Goal: Navigation & Orientation: Find specific page/section

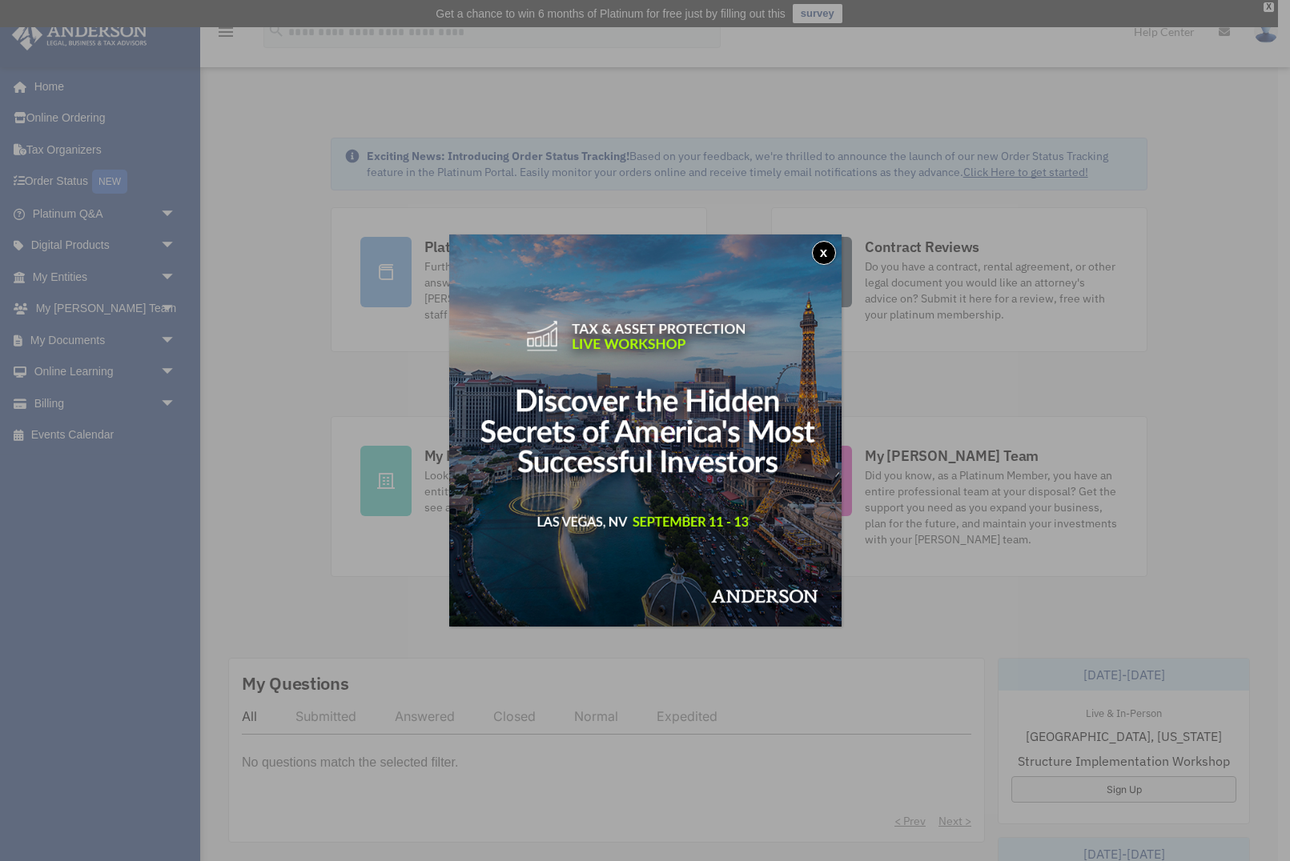
click at [823, 253] on button "x" at bounding box center [824, 253] width 24 height 24
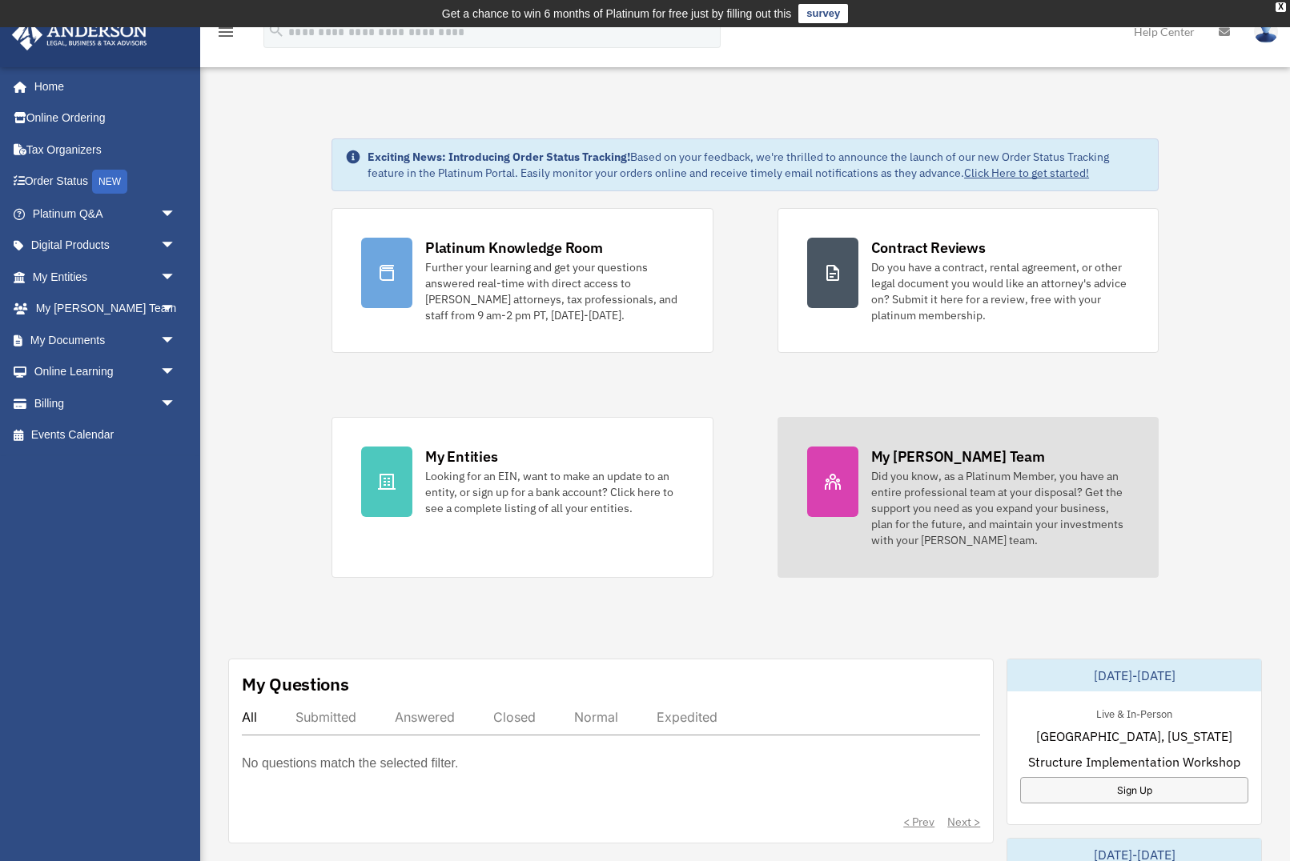
click at [970, 495] on div "Did you know, as a Platinum Member, you have an entire professional team at you…" at bounding box center [1000, 508] width 258 height 80
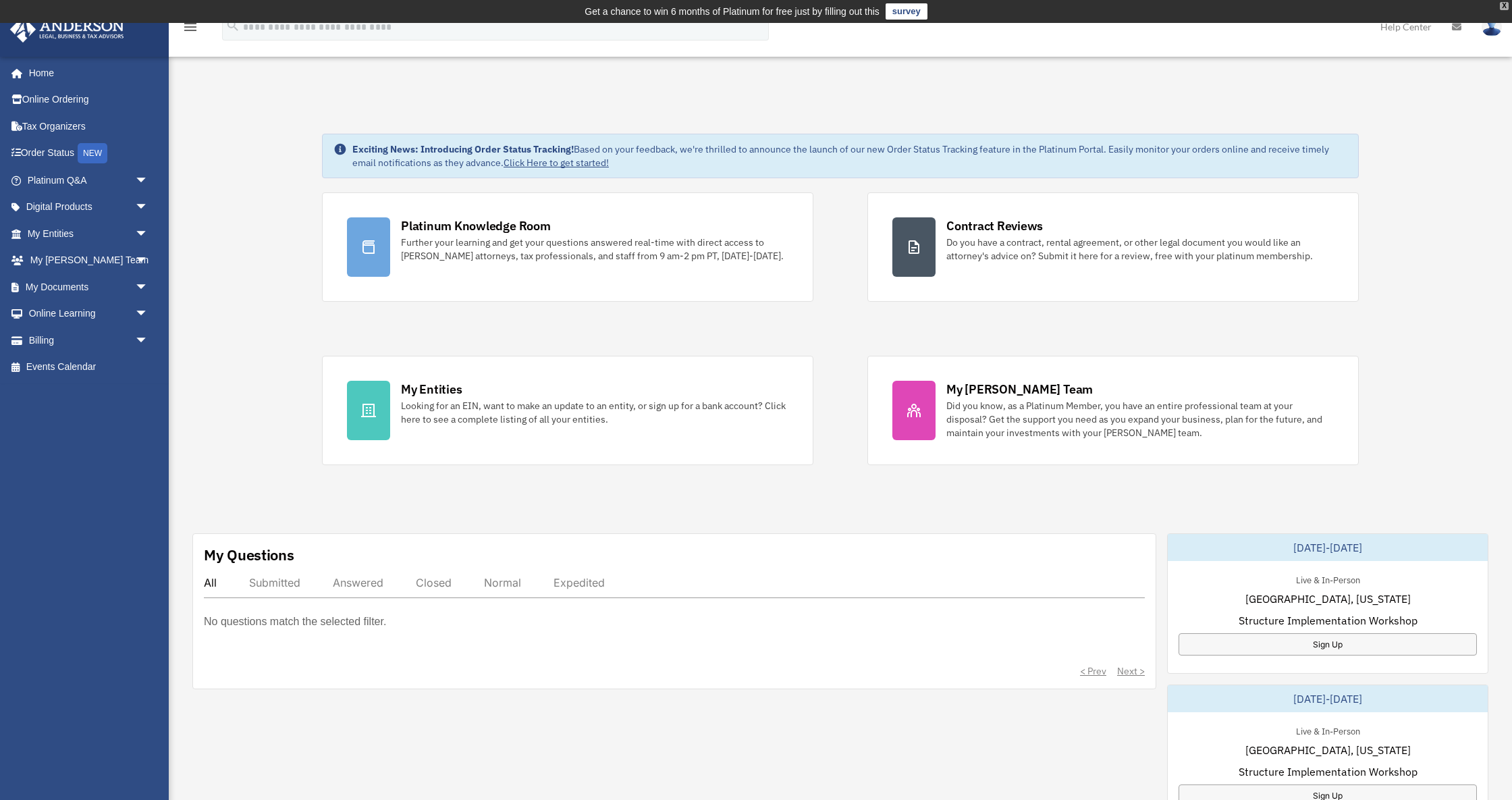
click at [1087, 6] on div "X" at bounding box center [1504, 6] width 8 height 8
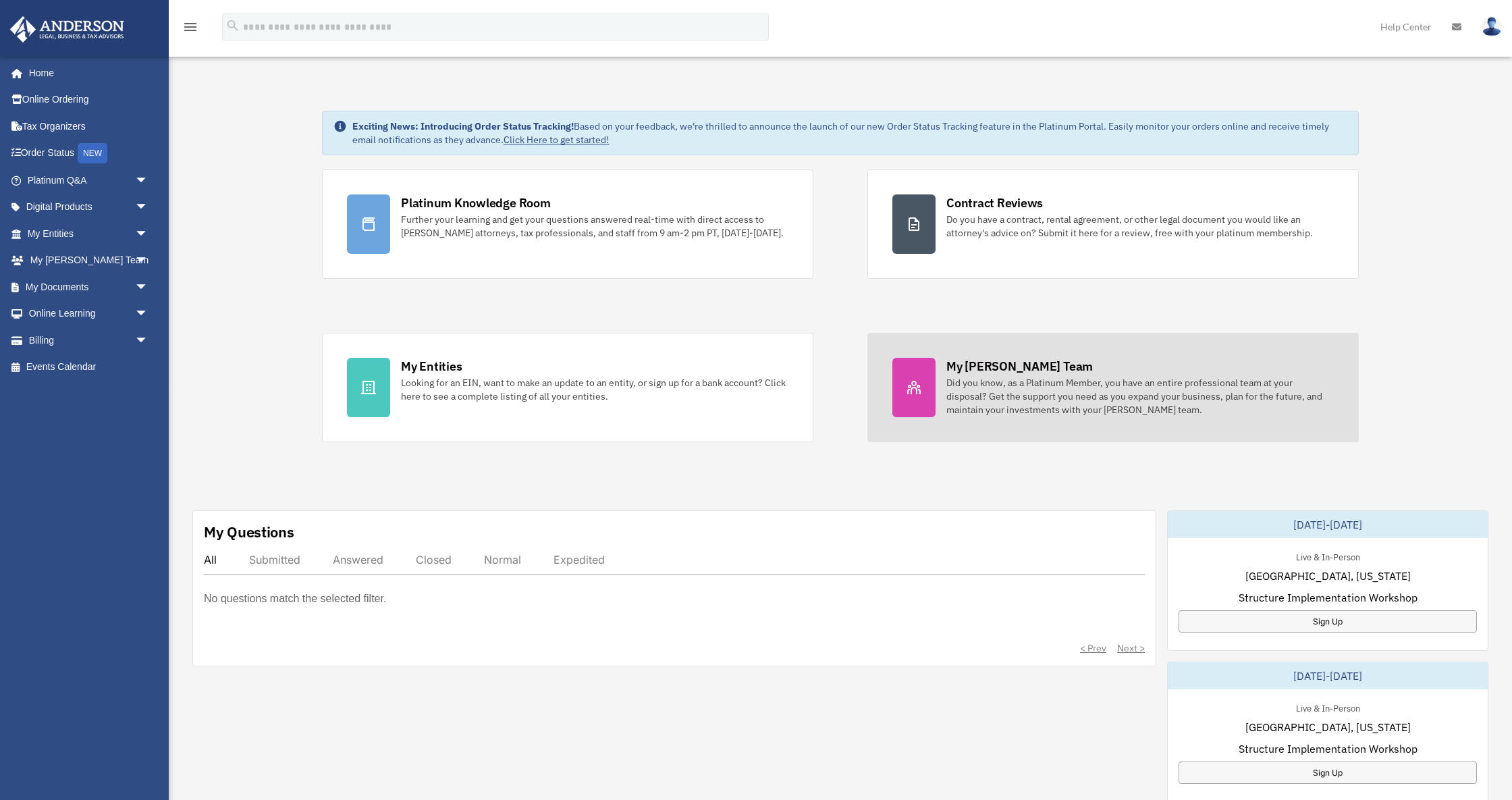
click at [1087, 399] on div "Did you know, as a Platinum Member, you have an entire professional team at you…" at bounding box center [1139, 396] width 387 height 40
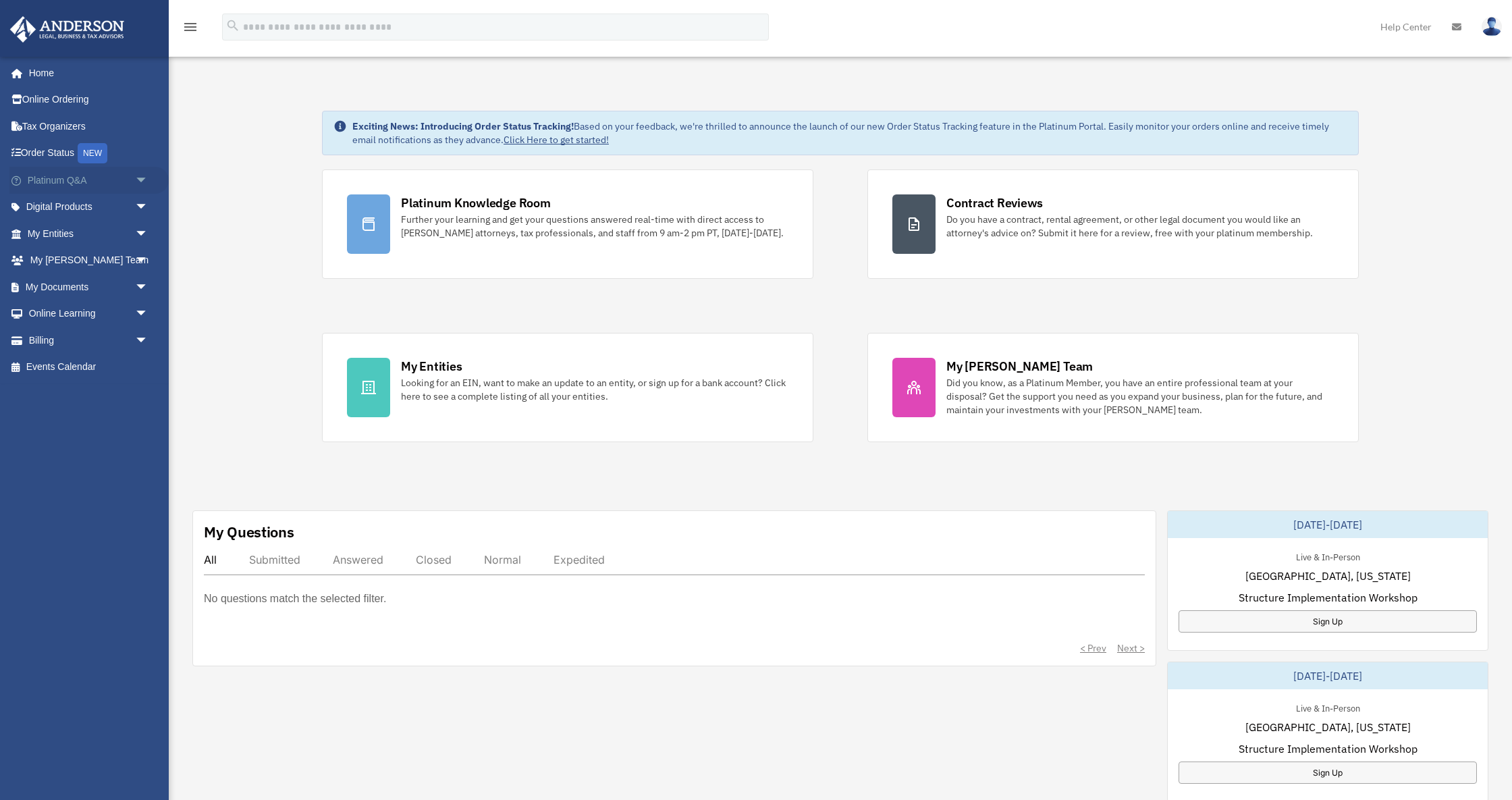
click at [73, 177] on link "Platinum Q&A arrow_drop_down" at bounding box center [89, 180] width 159 height 27
click at [141, 174] on span "arrow_drop_down" at bounding box center [148, 180] width 27 height 28
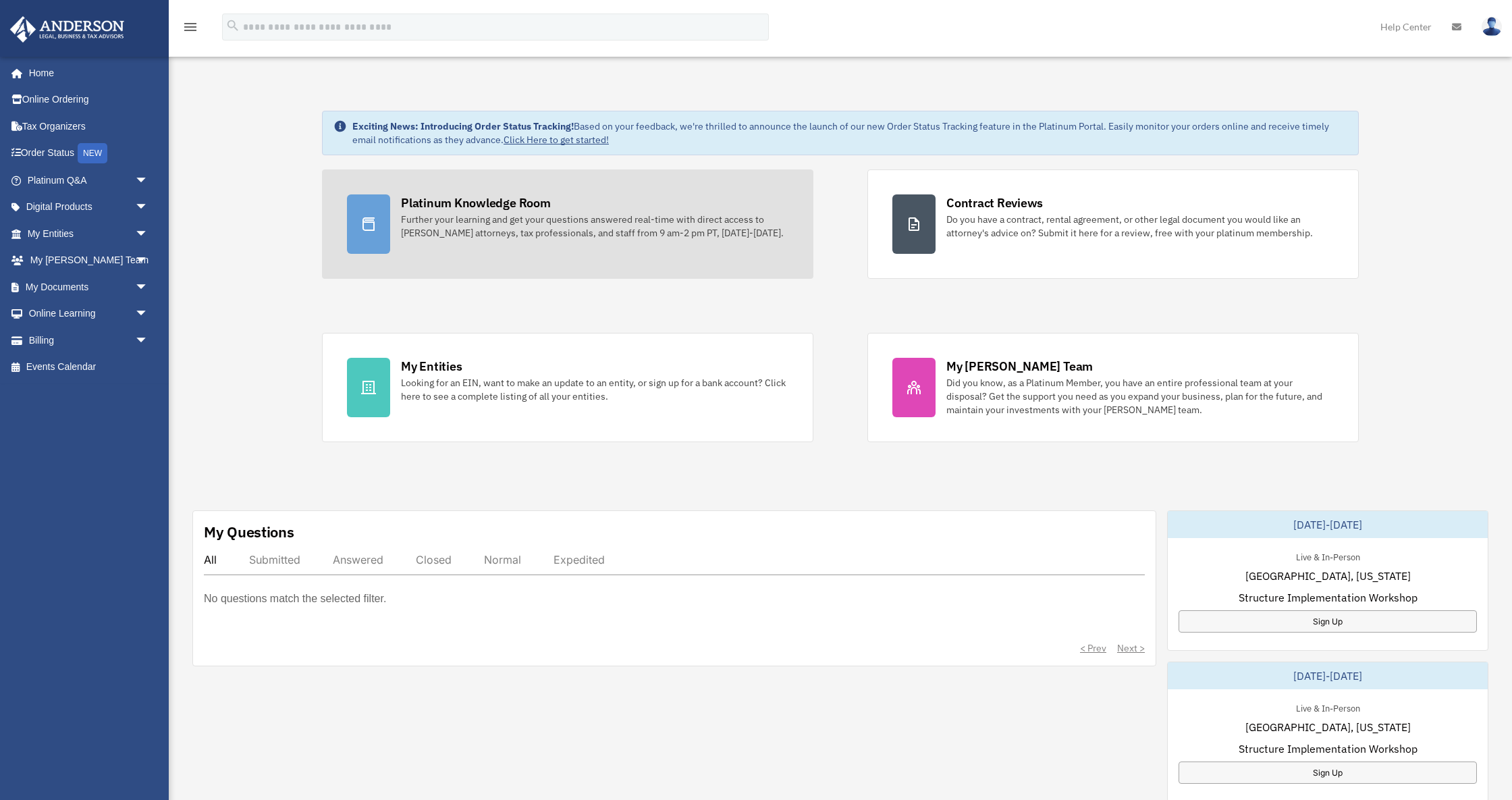
click at [708, 204] on div "Platinum Knowledge Room Further your learning and get your questions answered r…" at bounding box center [594, 217] width 387 height 46
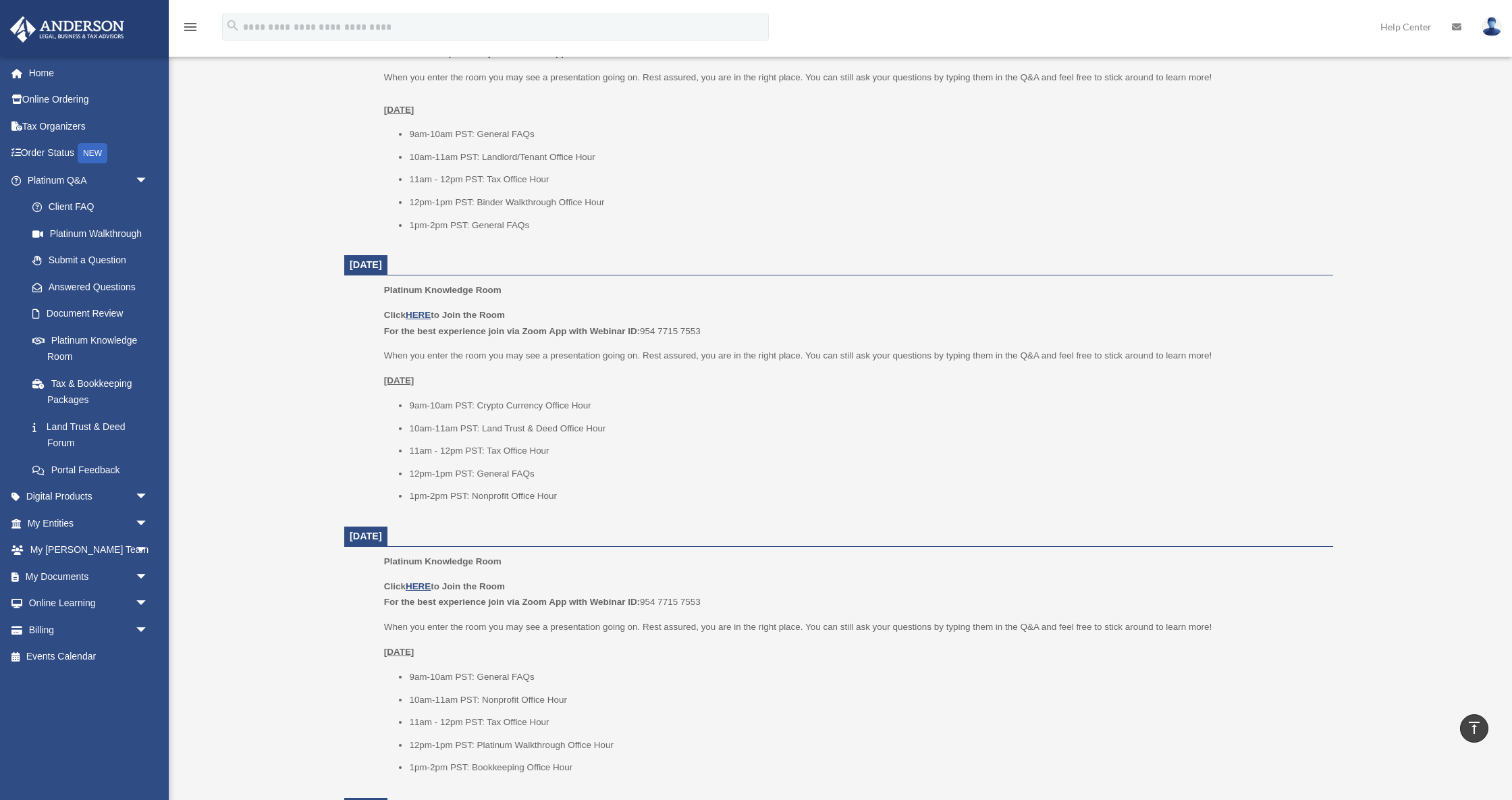
scroll to position [637, 0]
click at [105, 593] on link "Online Learning arrow_drop_down" at bounding box center [89, 604] width 159 height 27
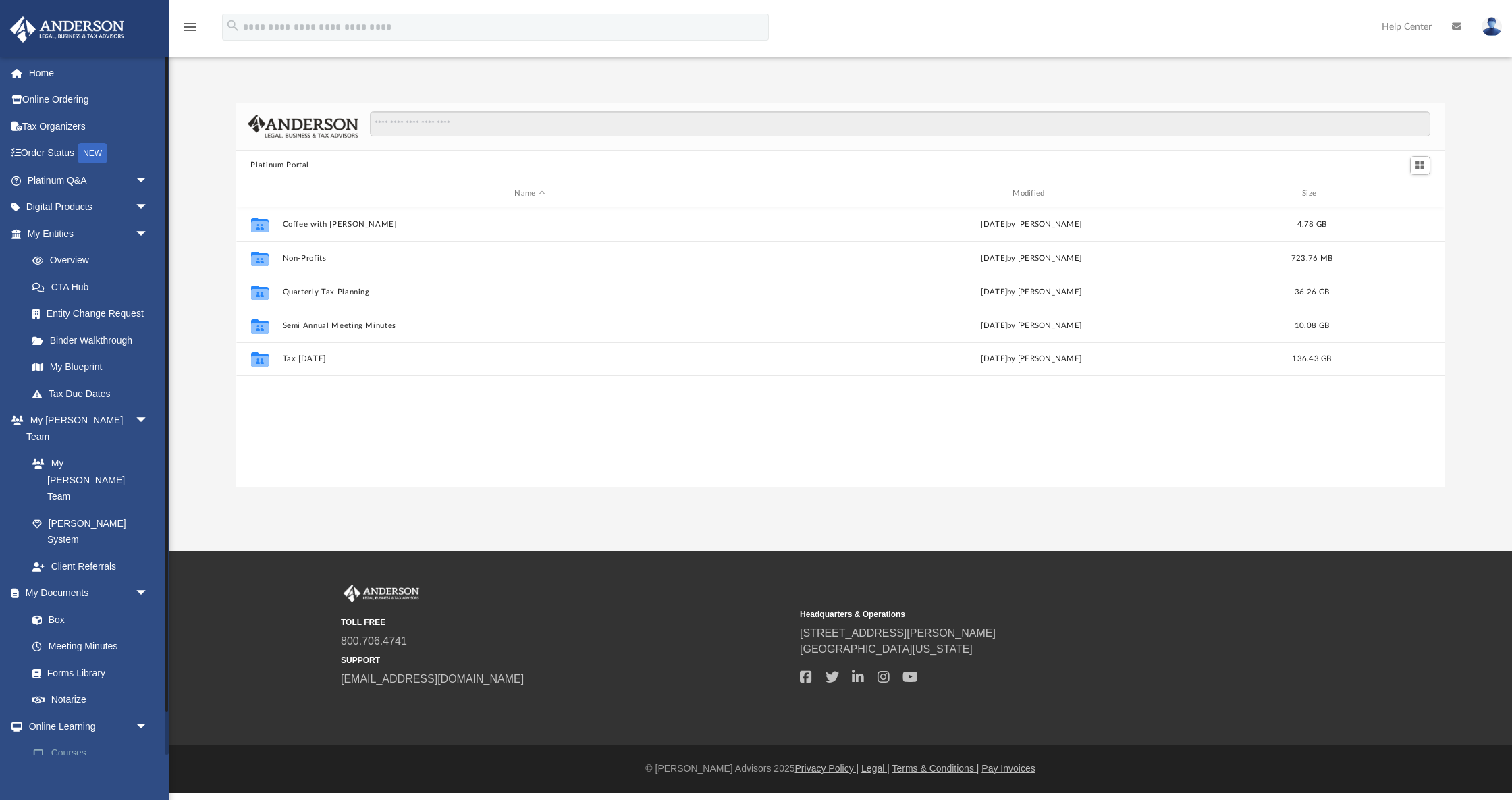
scroll to position [307, 1209]
click at [152, 178] on span "arrow_drop_down" at bounding box center [148, 180] width 27 height 28
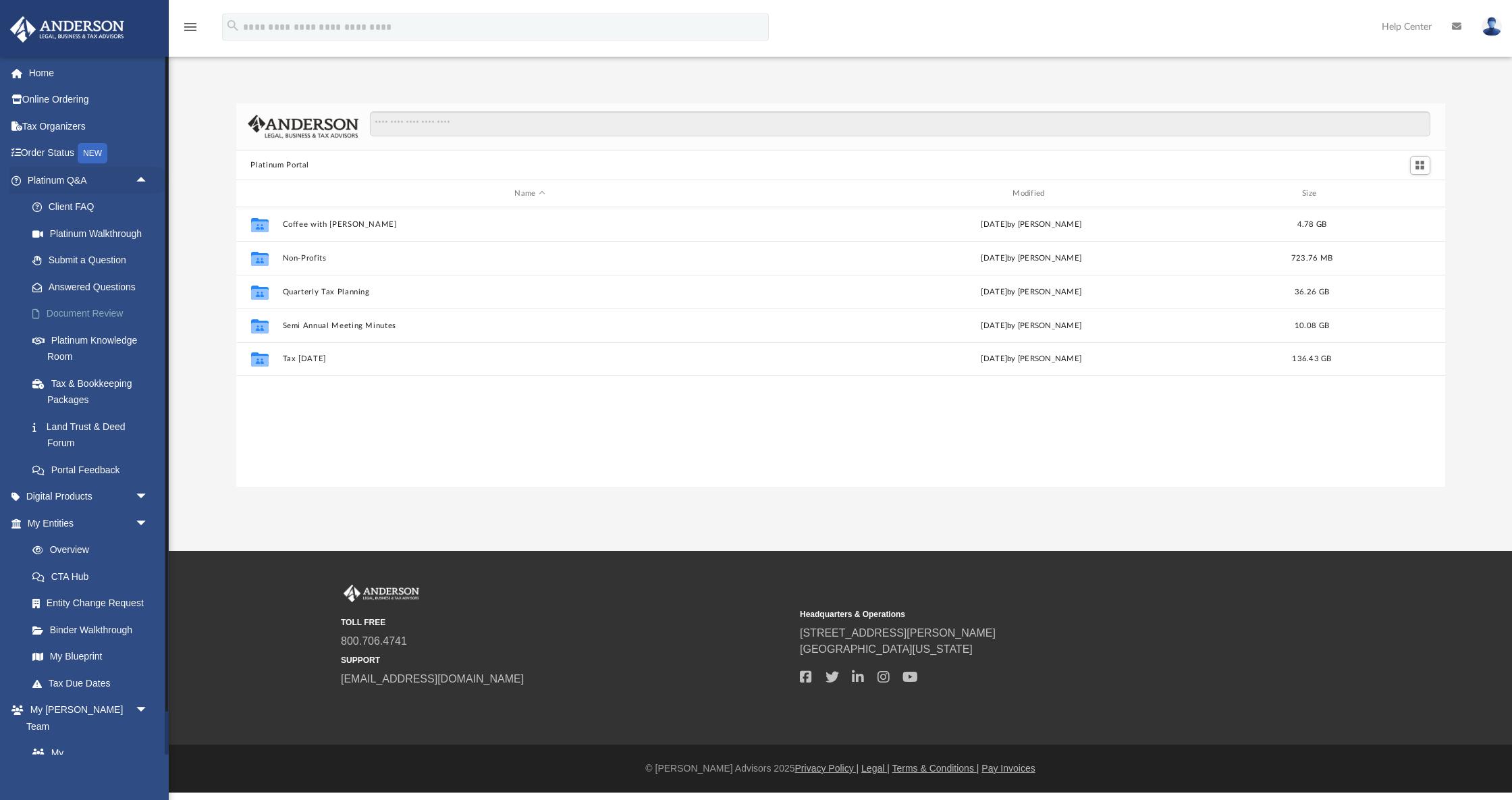
click at [113, 309] on link "Document Review" at bounding box center [94, 314] width 150 height 27
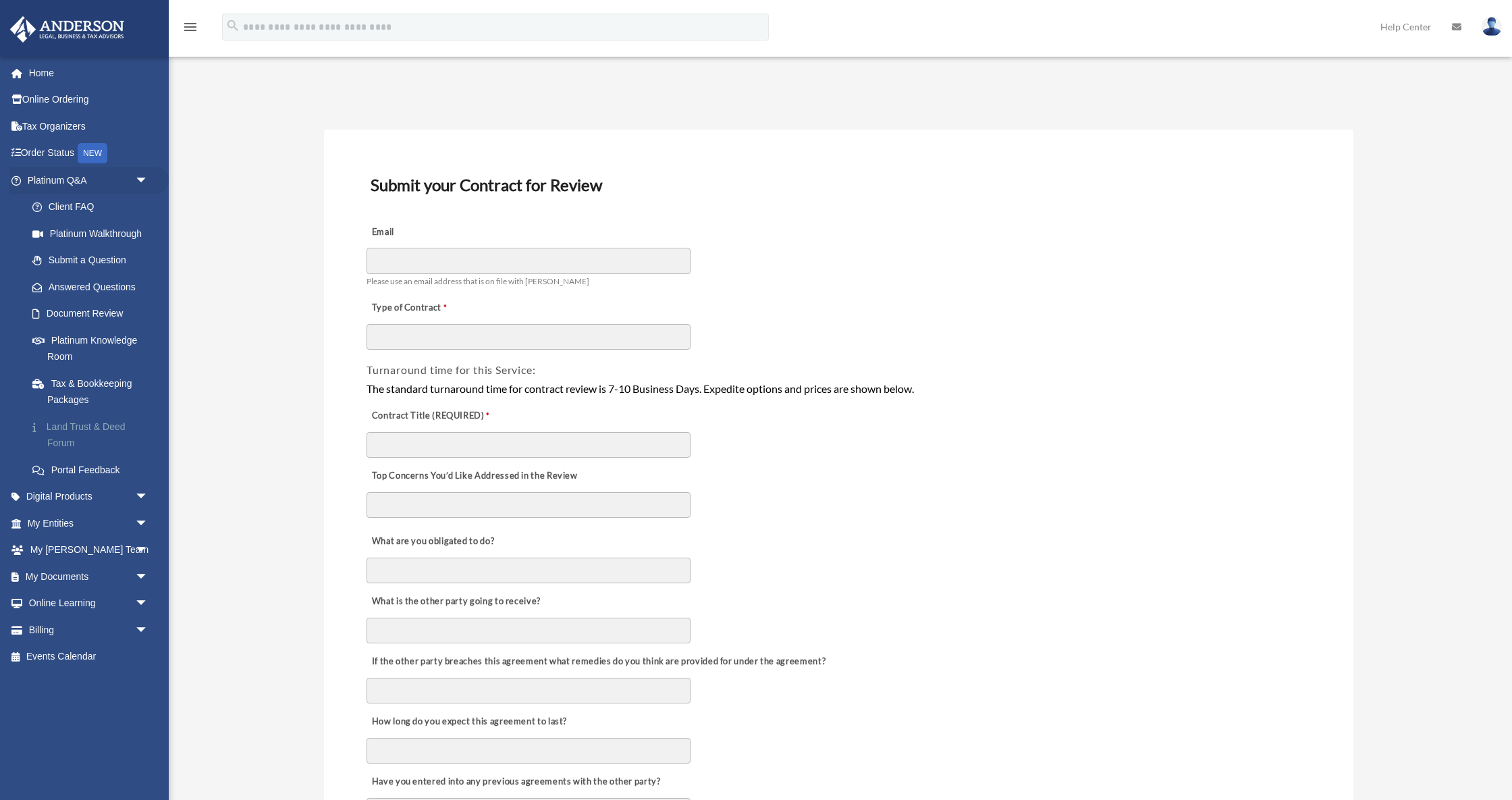
click at [86, 424] on link "Land Trust & Deed Forum" at bounding box center [94, 434] width 150 height 43
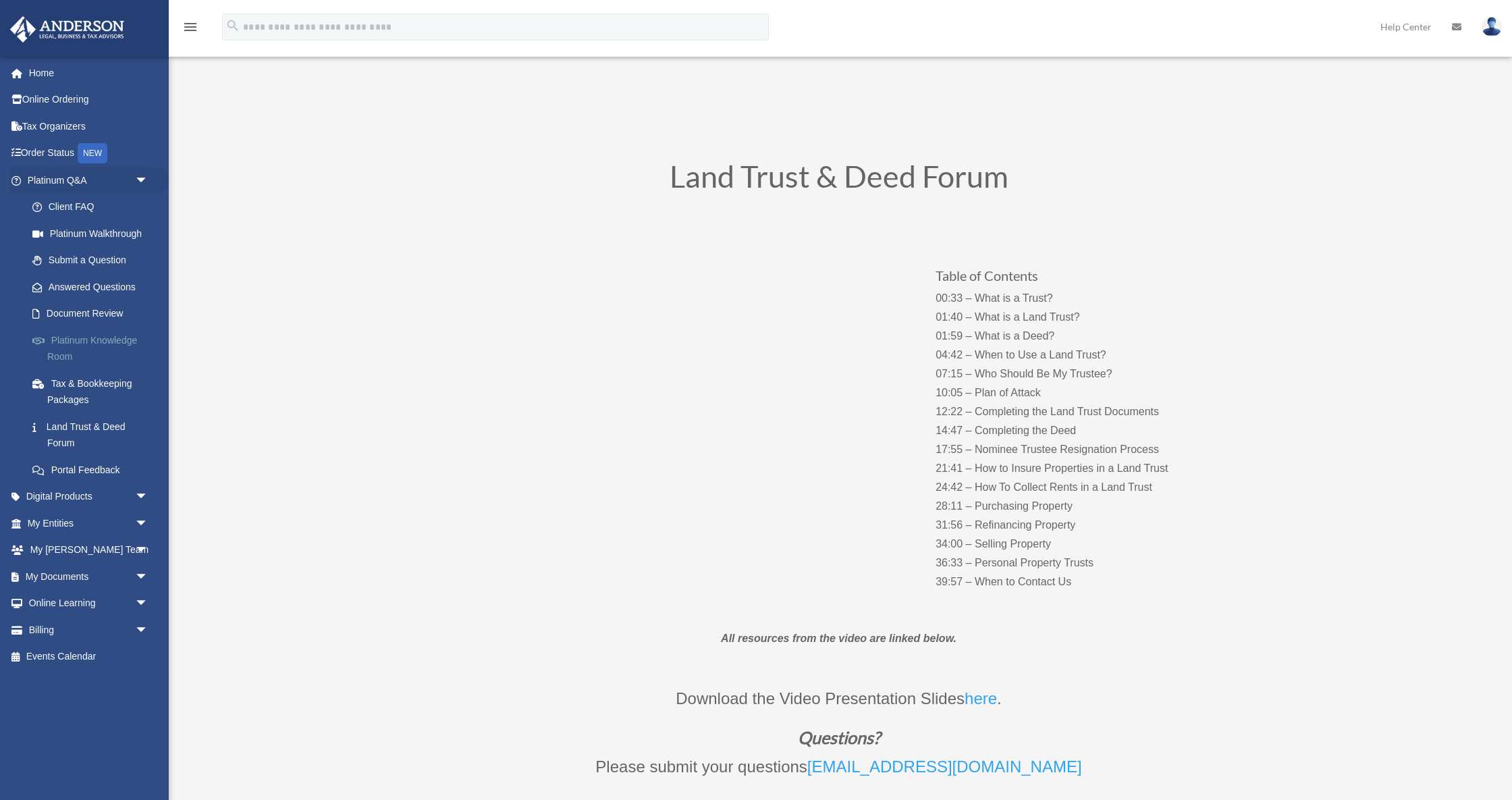
click at [94, 333] on link "Platinum Knowledge Room" at bounding box center [94, 347] width 150 height 43
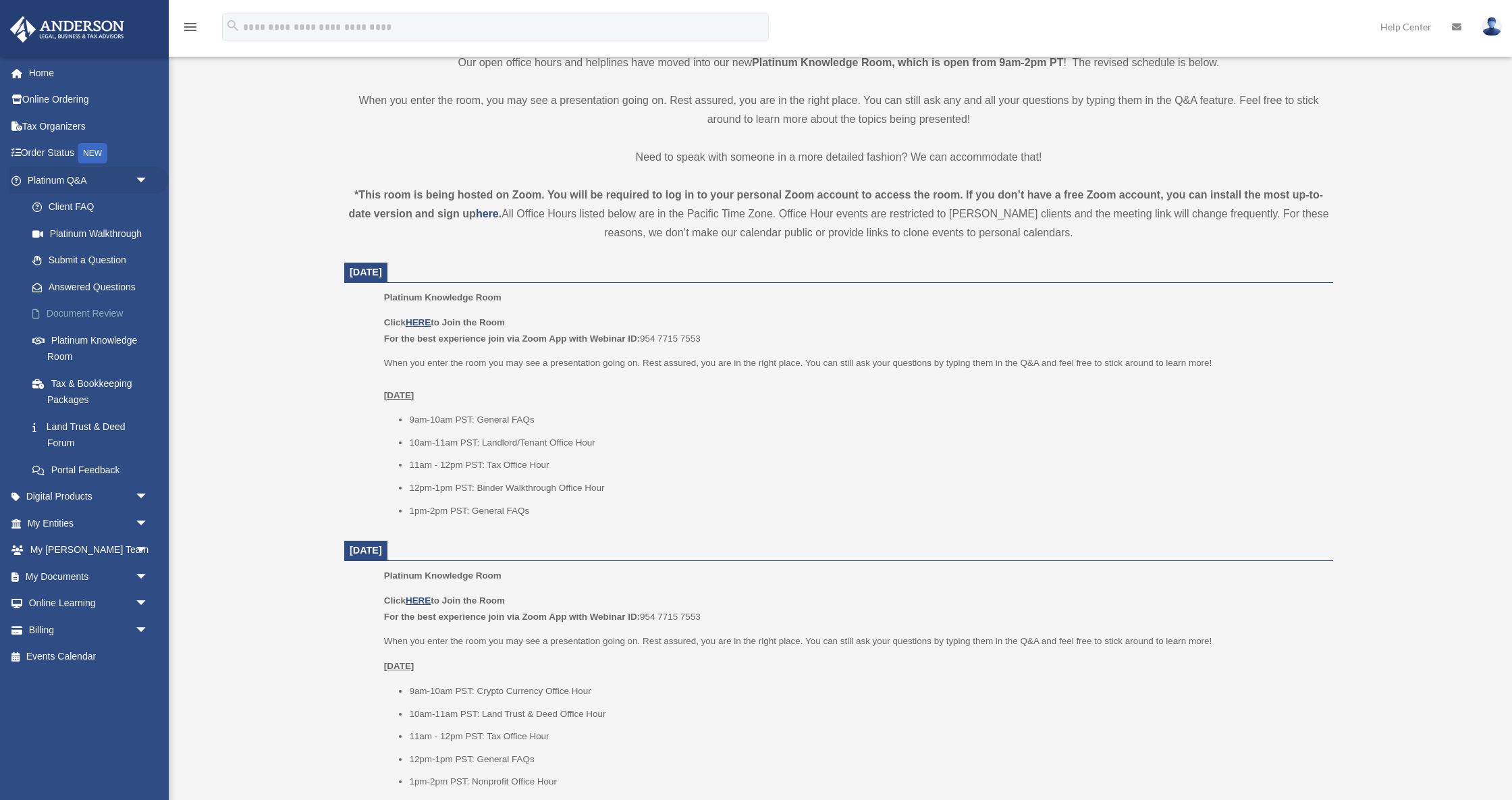
scroll to position [346, 0]
click at [95, 336] on link "Platinum Knowledge Room" at bounding box center [94, 347] width 150 height 43
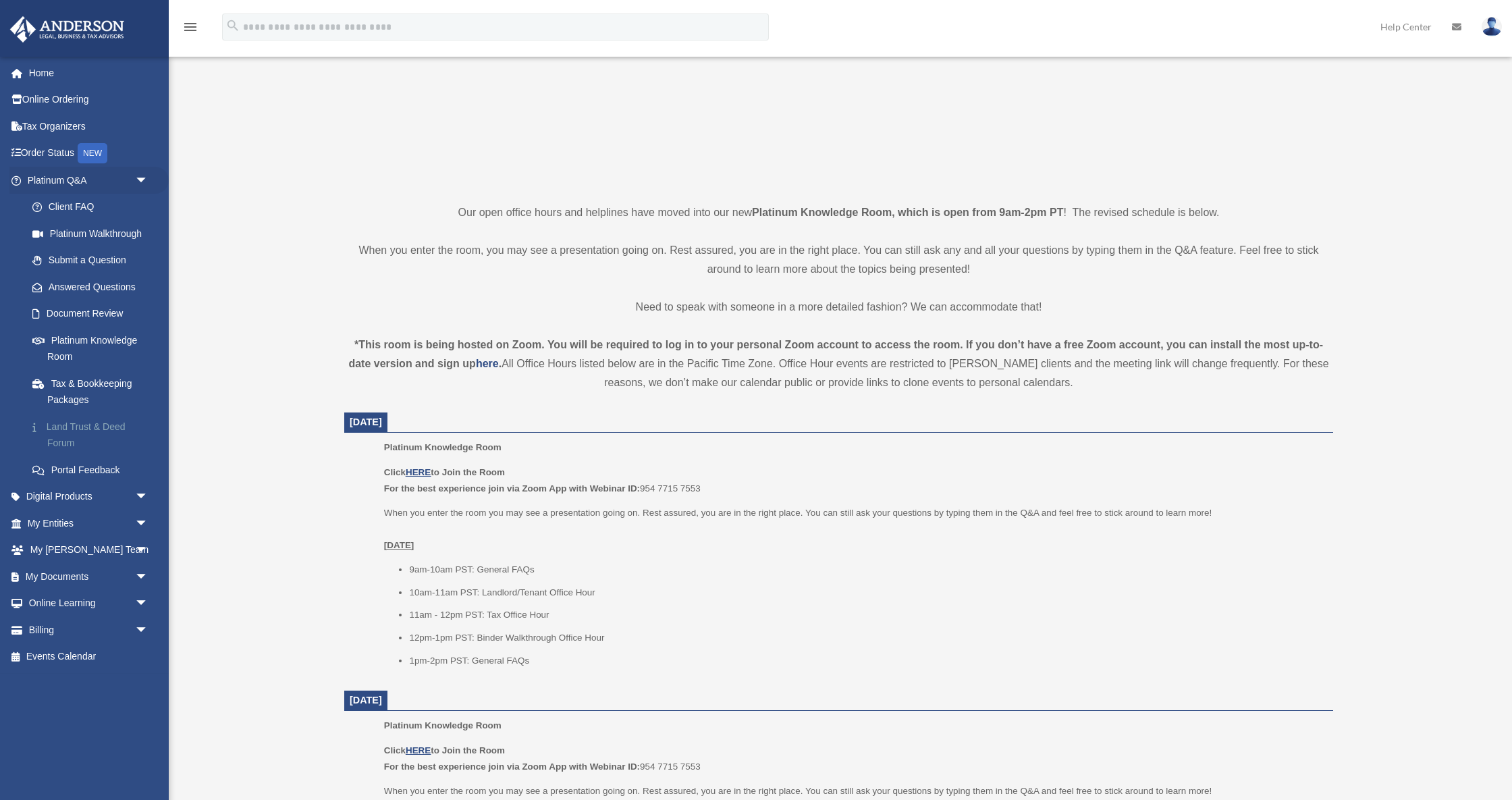
scroll to position [202, 0]
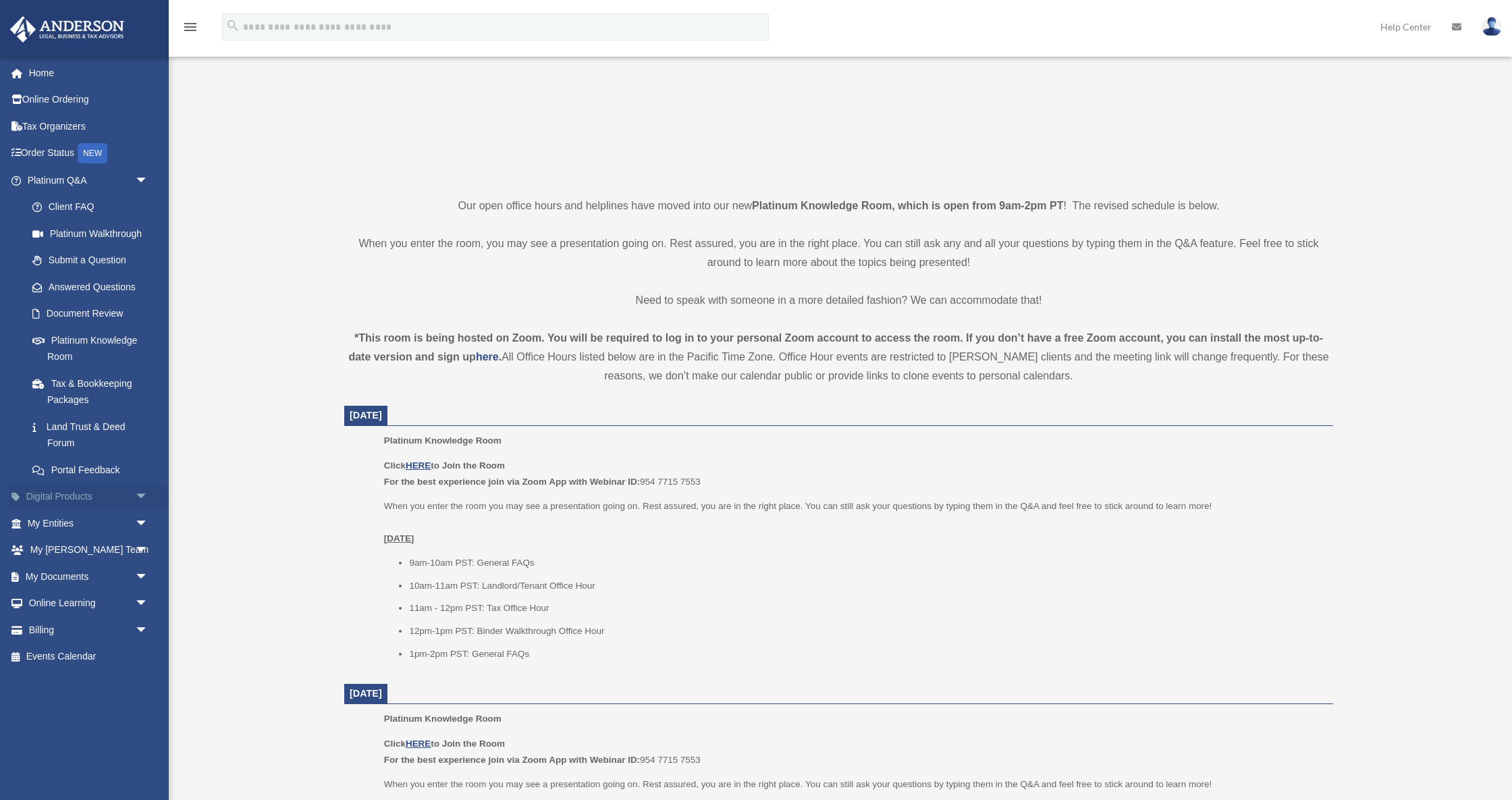
click at [106, 489] on link "Digital Products arrow_drop_down" at bounding box center [89, 497] width 159 height 27
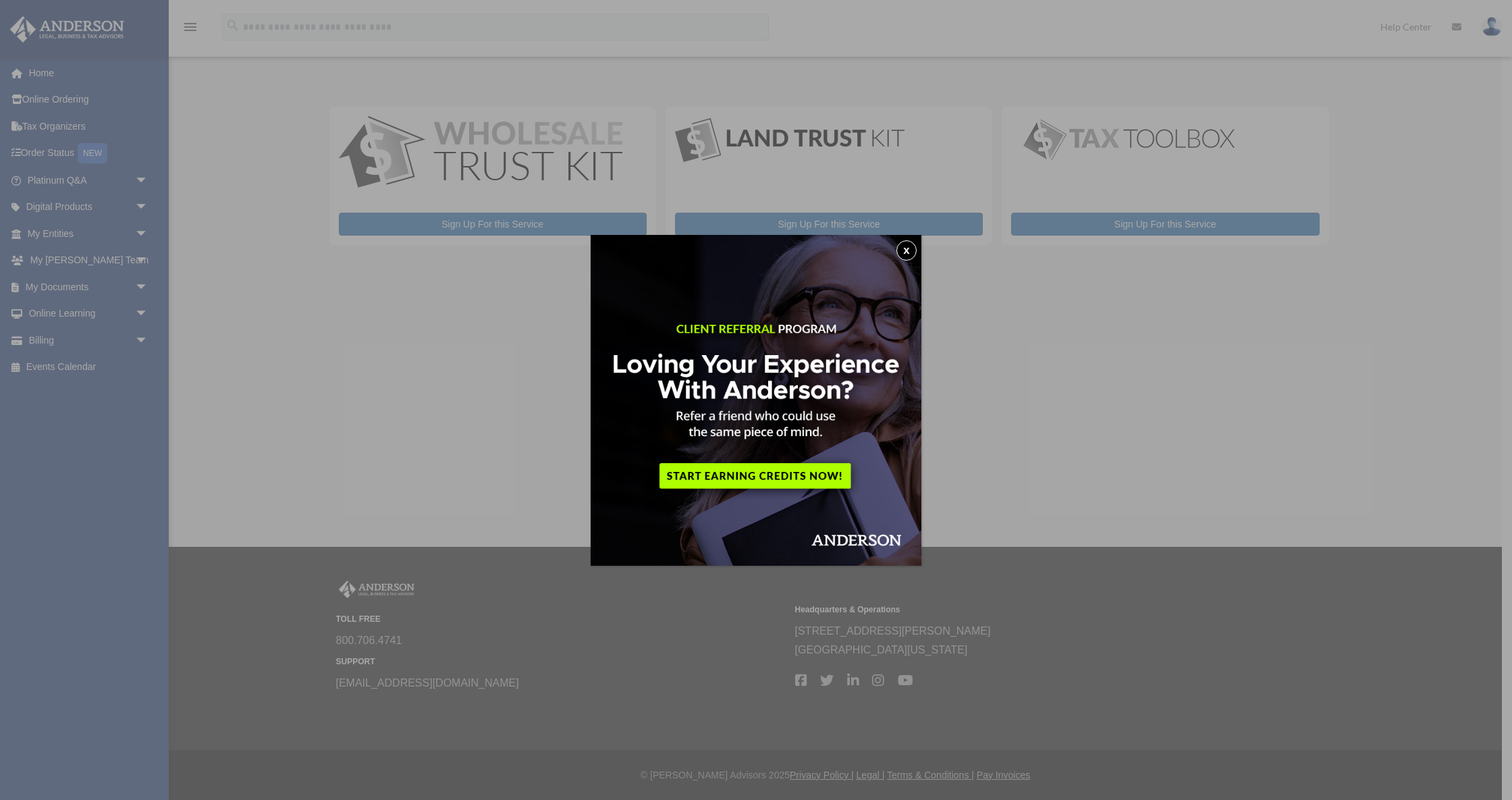
click at [908, 250] on button "x" at bounding box center [907, 250] width 20 height 20
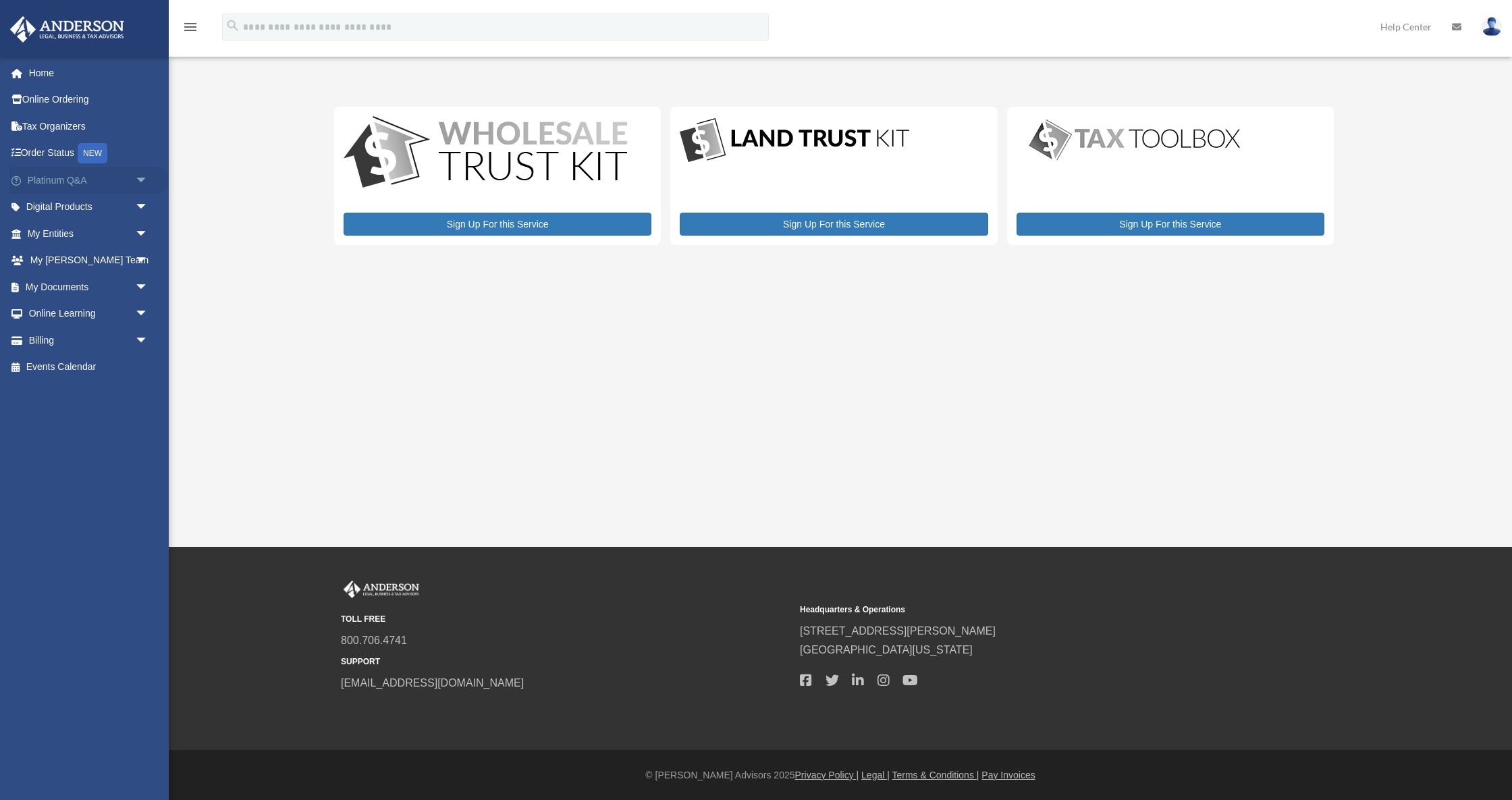
click at [143, 179] on span "arrow_drop_down" at bounding box center [148, 180] width 27 height 28
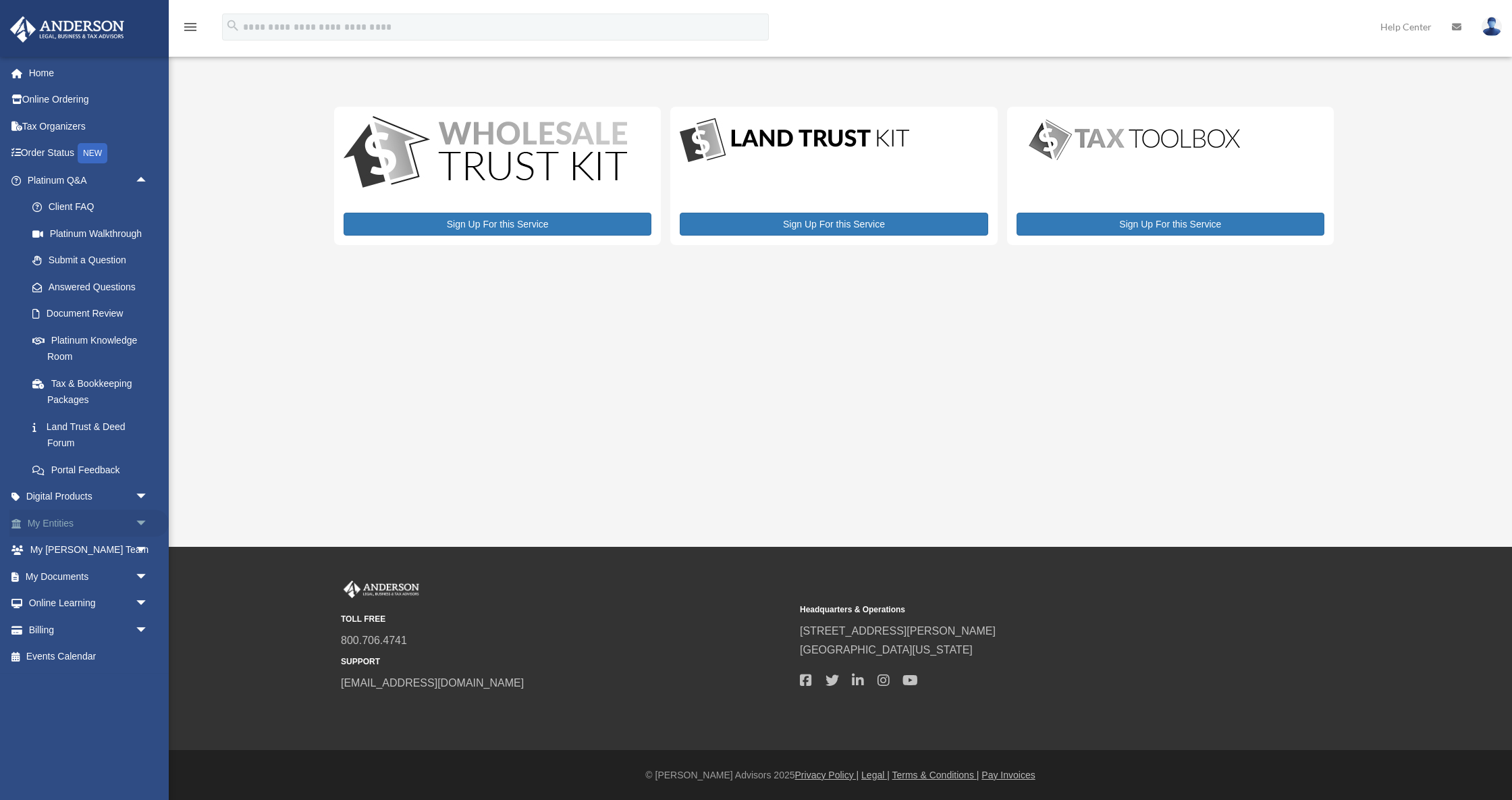
click at [137, 516] on span "arrow_drop_down" at bounding box center [148, 523] width 27 height 28
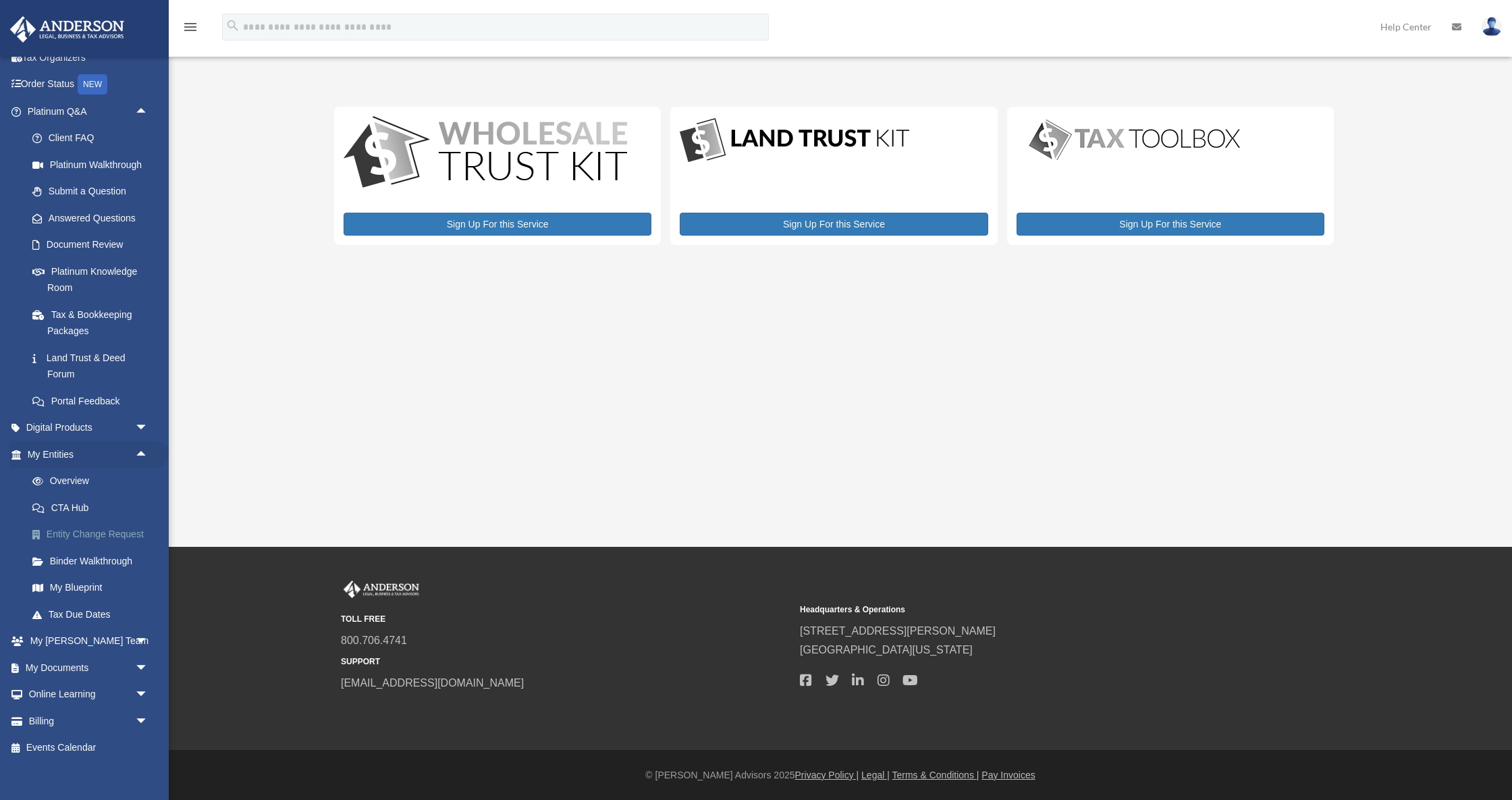
scroll to position [68, 0]
click at [138, 631] on span "arrow_drop_down" at bounding box center [148, 642] width 27 height 28
click at [138, 631] on span "arrow_drop_up" at bounding box center [148, 642] width 27 height 28
click at [145, 658] on span "arrow_drop_down" at bounding box center [148, 668] width 27 height 28
click at [56, 686] on link "Box" at bounding box center [94, 695] width 150 height 27
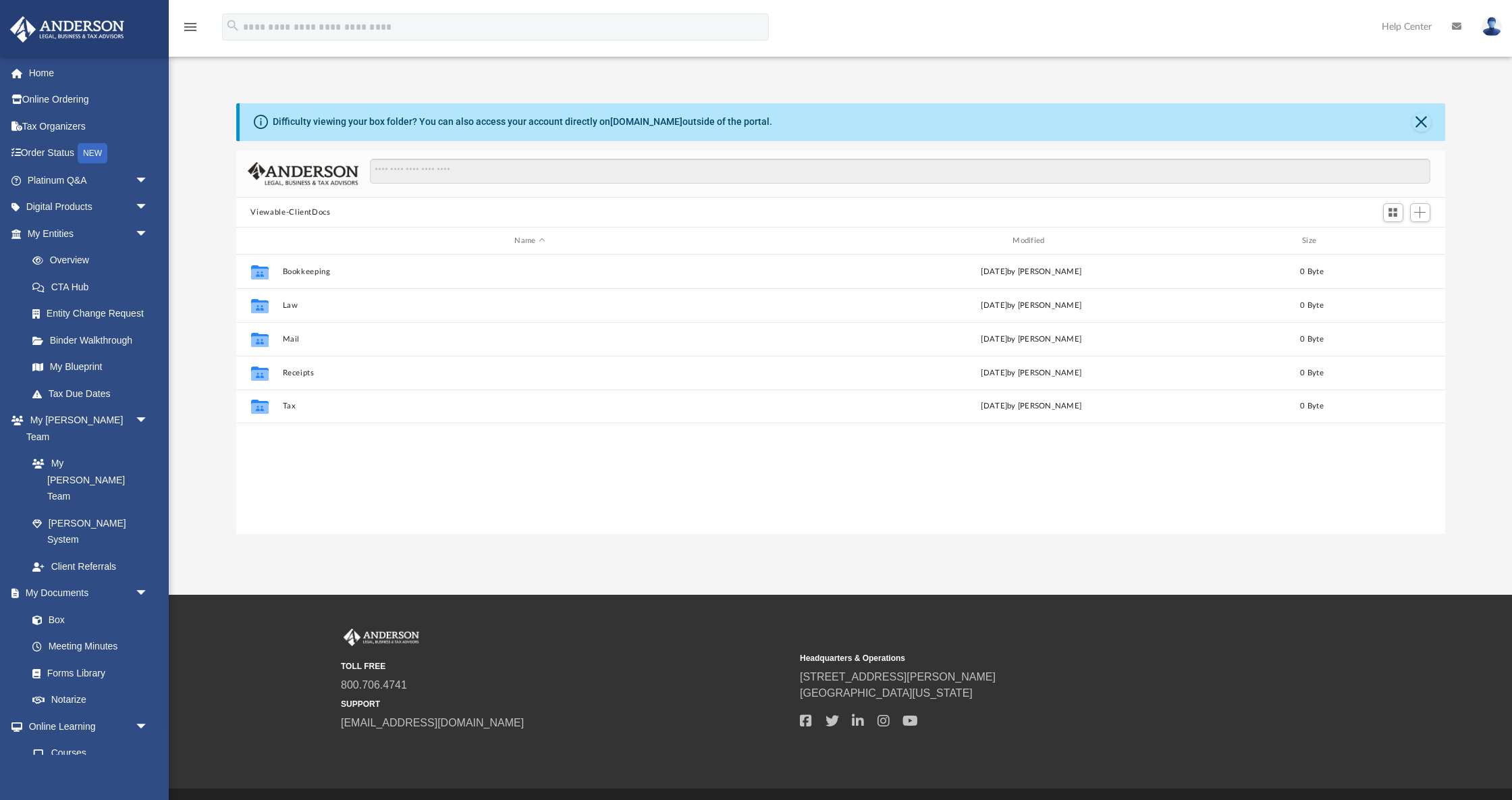
scroll to position [307, 1209]
click at [74, 633] on link "Meeting Minutes" at bounding box center [94, 647] width 150 height 27
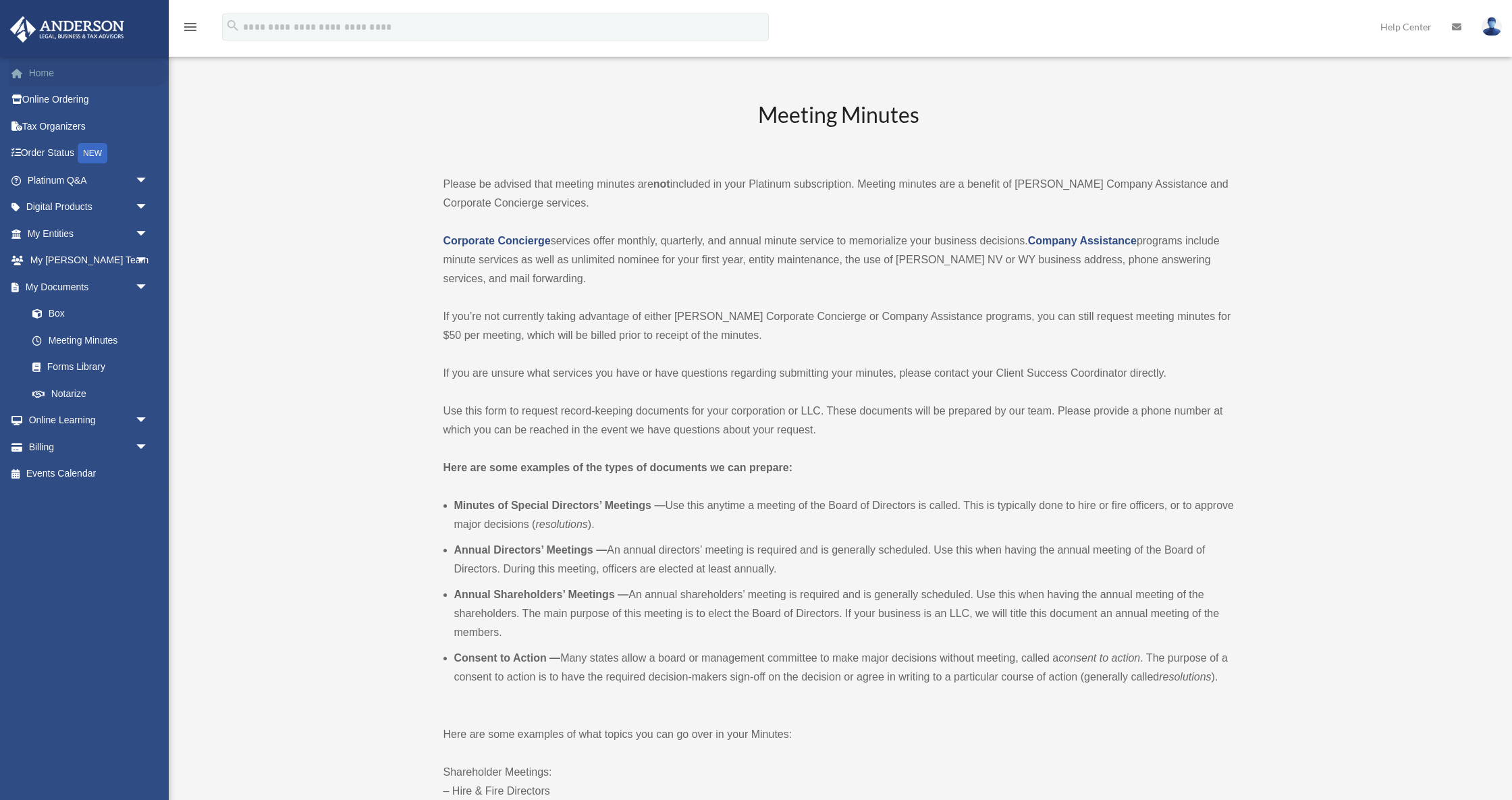
click at [67, 69] on link "Home" at bounding box center [89, 72] width 159 height 27
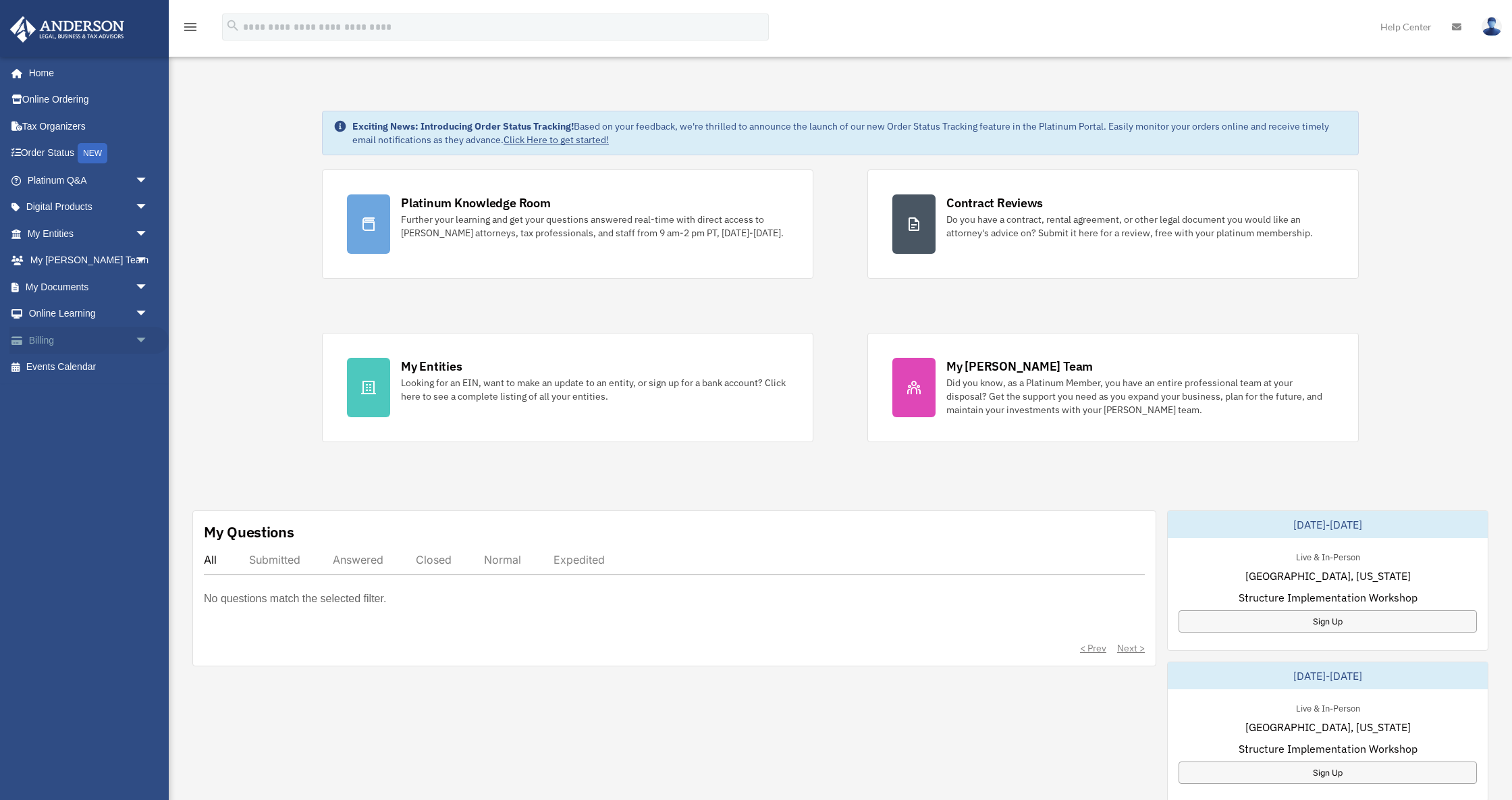
click at [137, 335] on span "arrow_drop_down" at bounding box center [148, 340] width 27 height 28
click at [140, 331] on span "arrow_drop_up" at bounding box center [148, 340] width 27 height 28
click at [140, 181] on span "arrow_drop_down" at bounding box center [148, 180] width 27 height 28
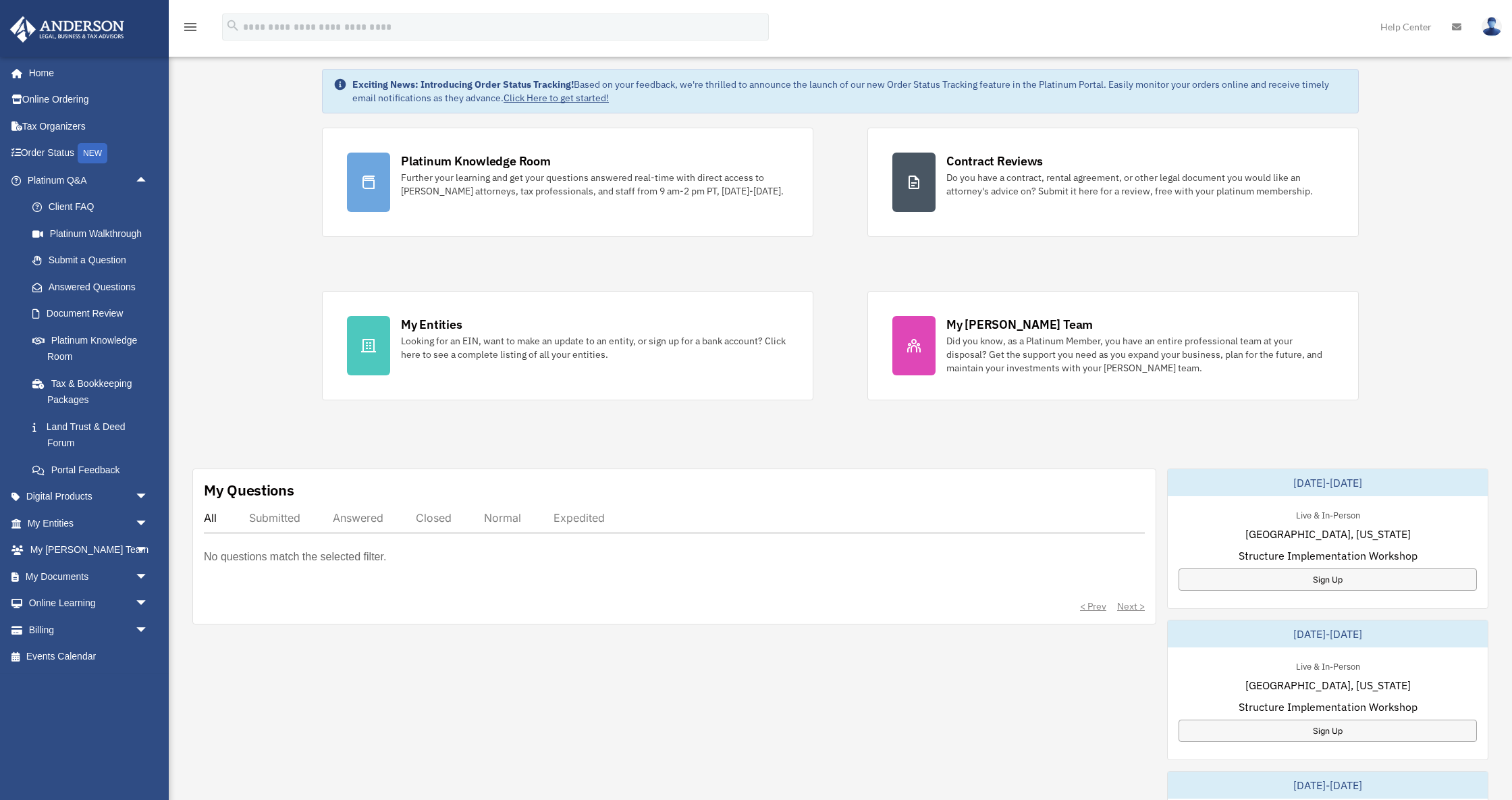
scroll to position [42, 0]
click at [142, 541] on span "arrow_drop_down" at bounding box center [148, 550] width 27 height 28
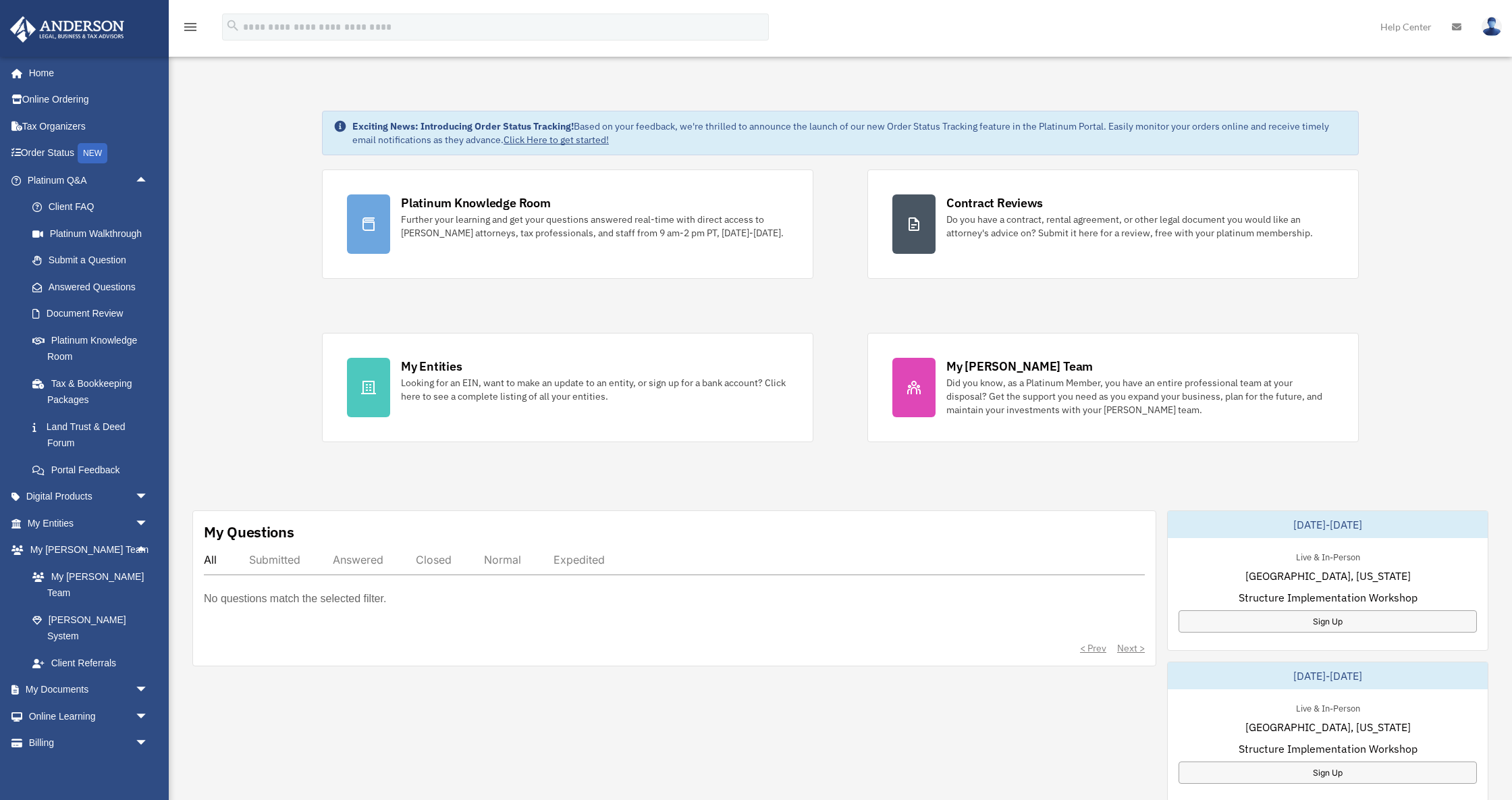
scroll to position [0, 0]
click at [125, 230] on link "Platinum Walkthrough" at bounding box center [94, 234] width 150 height 27
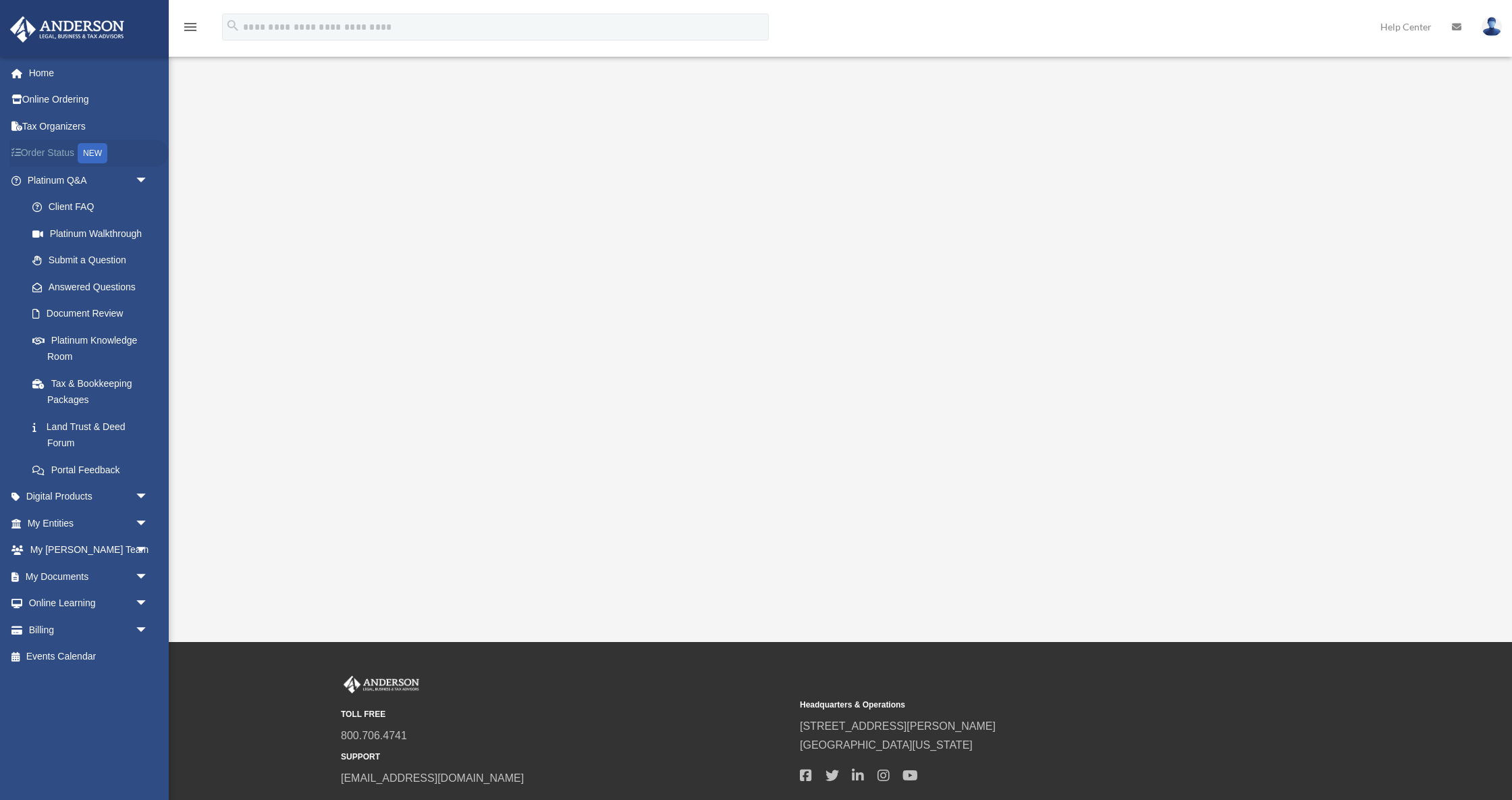
click at [52, 153] on link "Order Status NEW" at bounding box center [89, 153] width 159 height 28
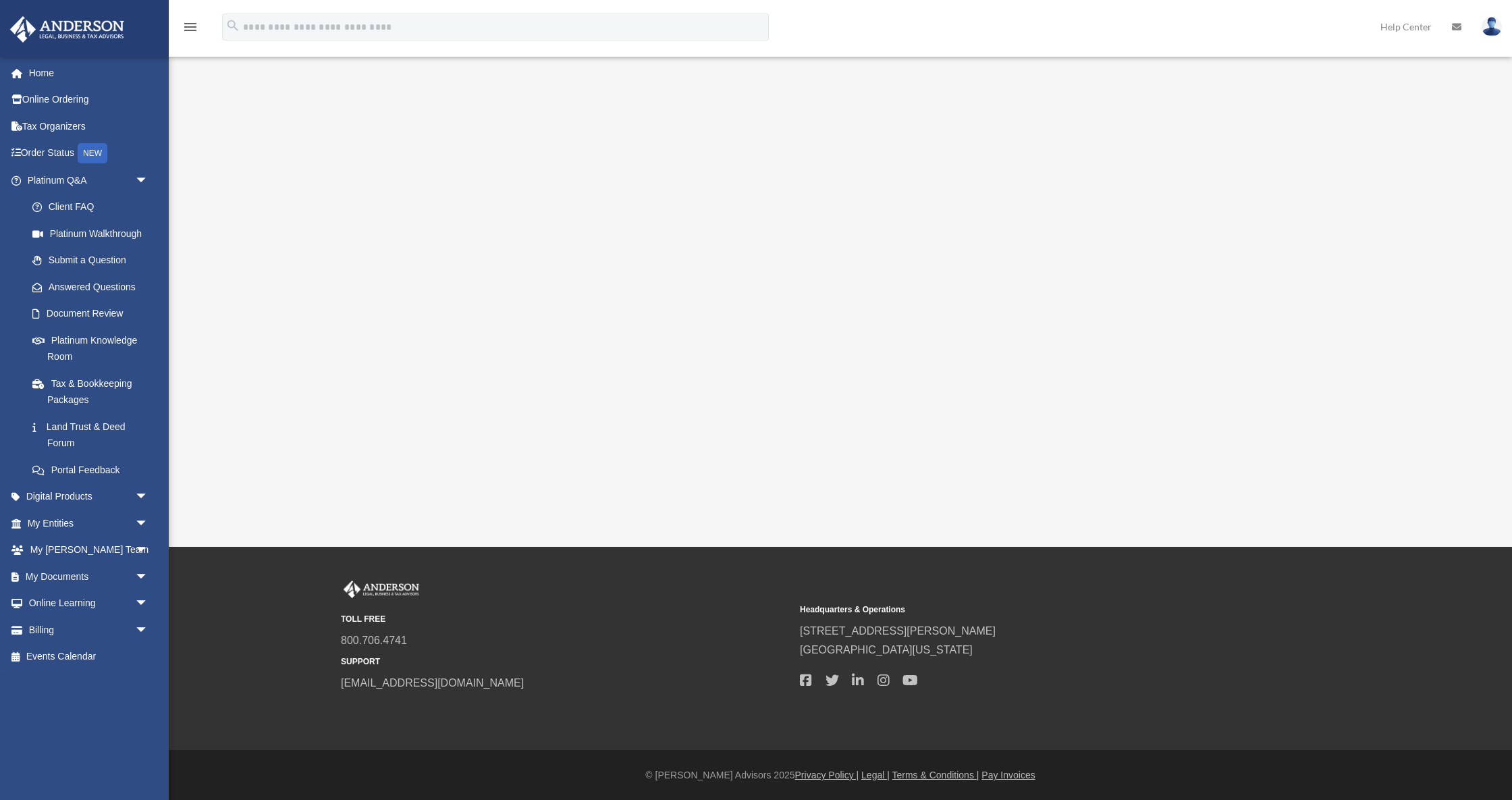
scroll to position [94, 0]
click at [64, 647] on link "Events Calendar" at bounding box center [89, 657] width 159 height 27
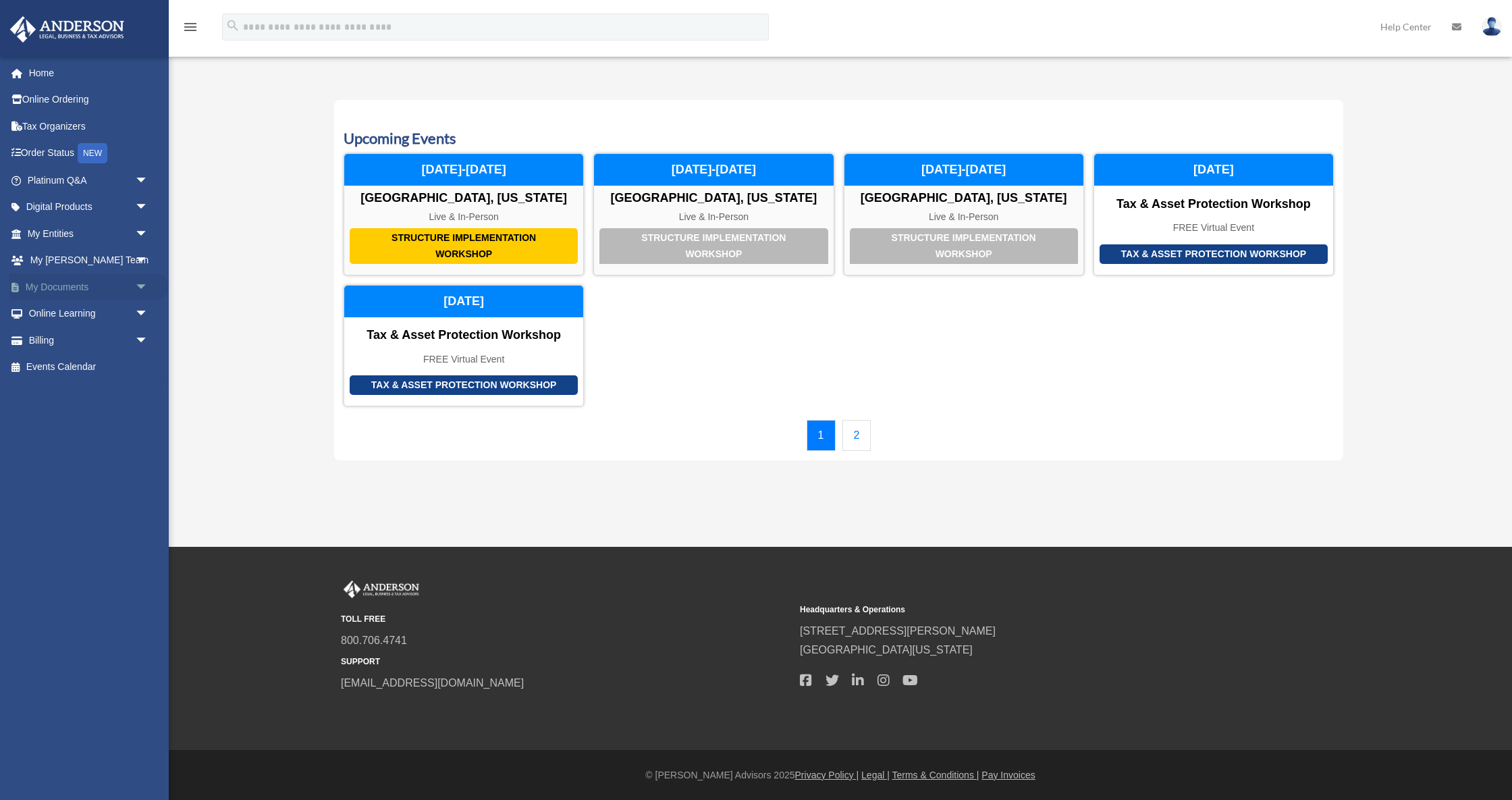
click at [143, 286] on span "arrow_drop_down" at bounding box center [148, 287] width 27 height 28
click at [86, 309] on link "Box" at bounding box center [94, 314] width 150 height 27
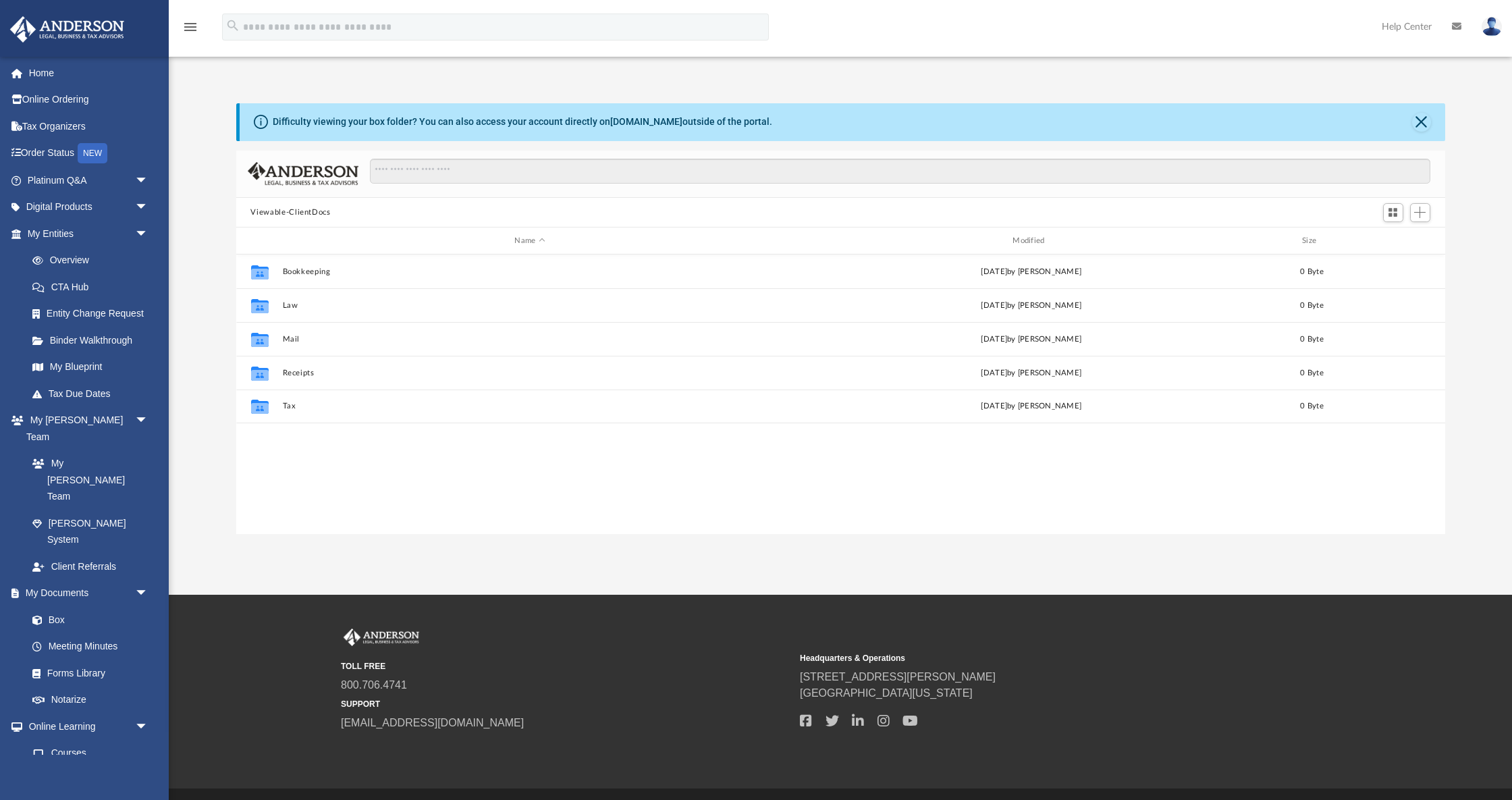
scroll to position [307, 1209]
